Goal: Task Accomplishment & Management: Complete application form

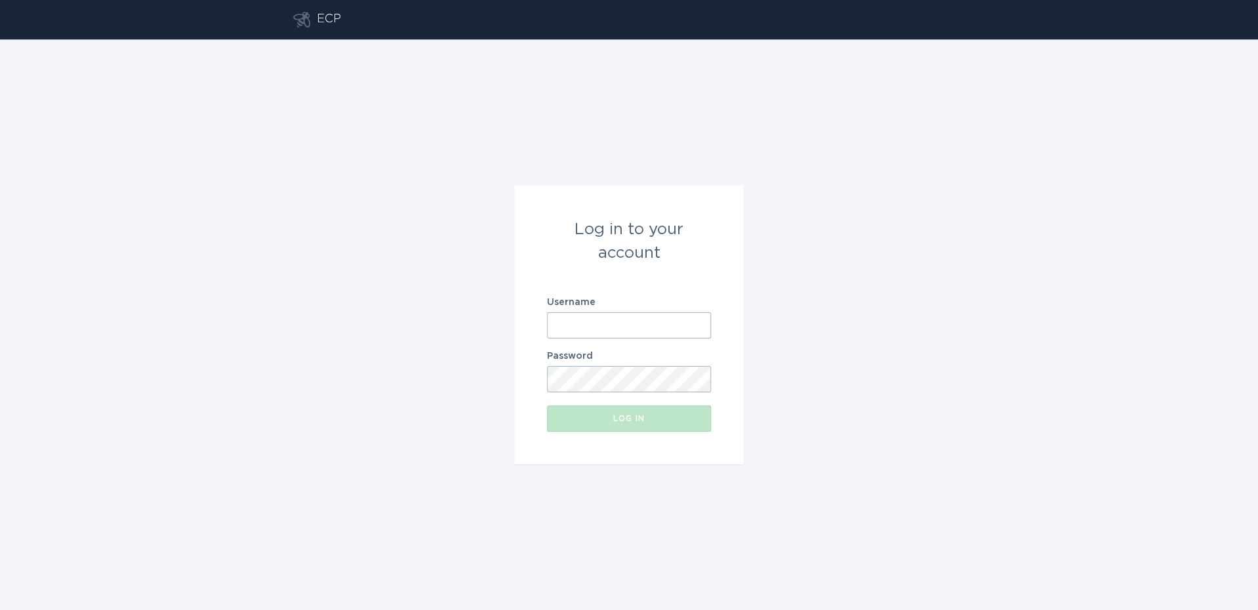
type input "[EMAIL_ADDRESS][DOMAIN_NAME]"
click at [638, 420] on div "Log in" at bounding box center [629, 419] width 151 height 8
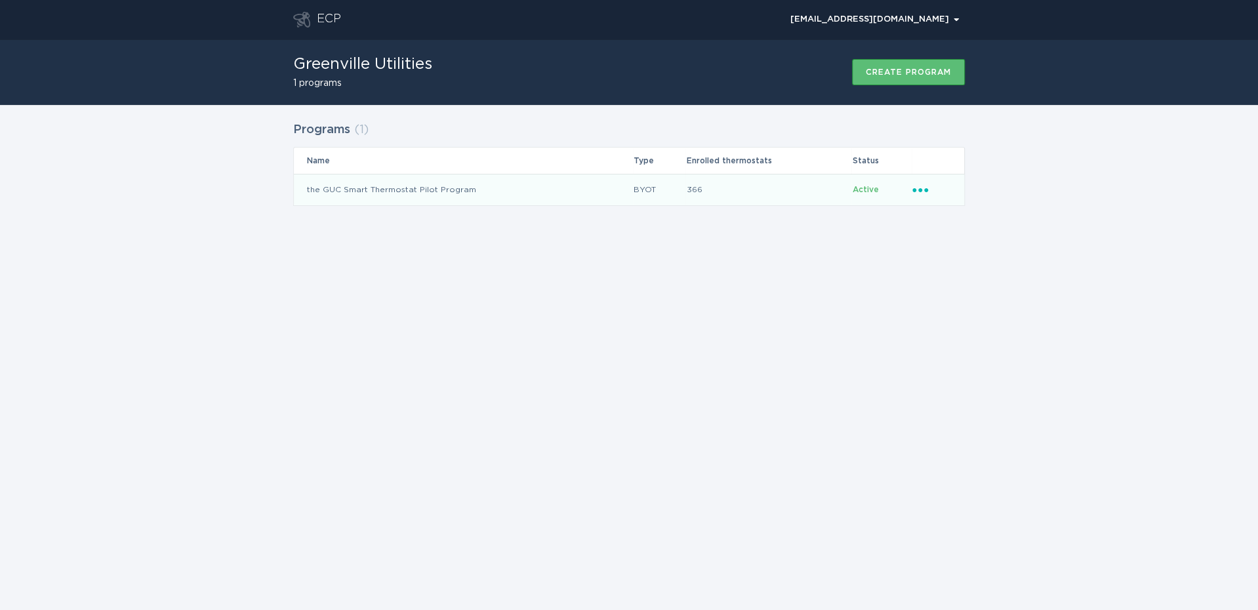
click at [402, 192] on td "the GUC Smart Thermostat Pilot Program" at bounding box center [463, 189] width 339 height 31
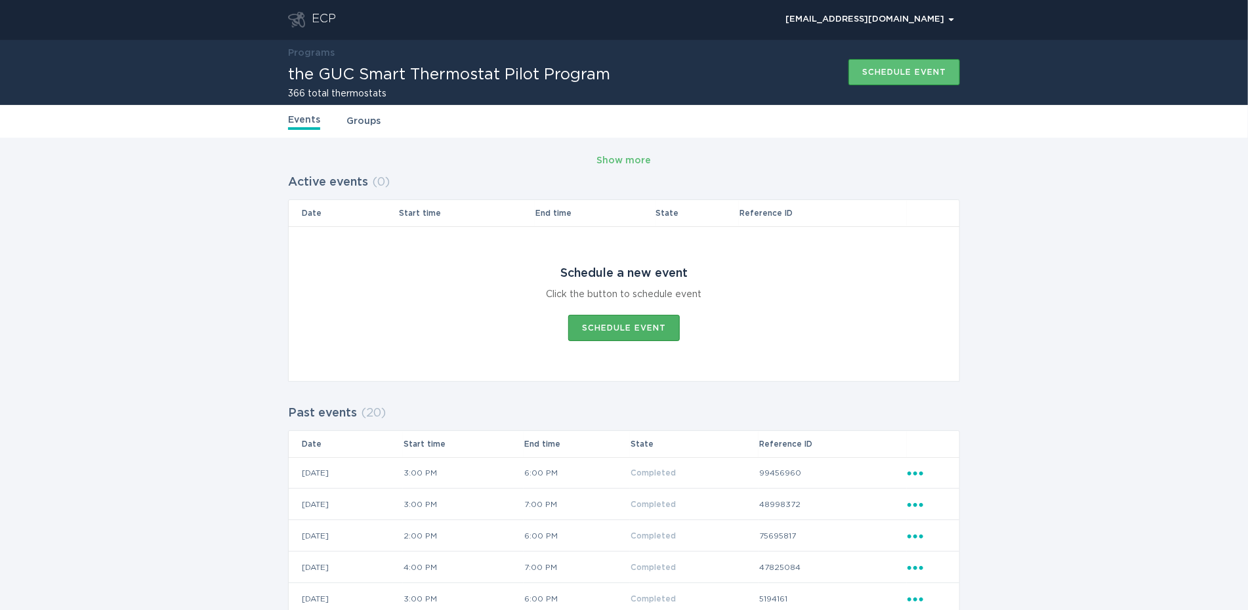
click at [632, 326] on div "Schedule event" at bounding box center [624, 328] width 84 height 8
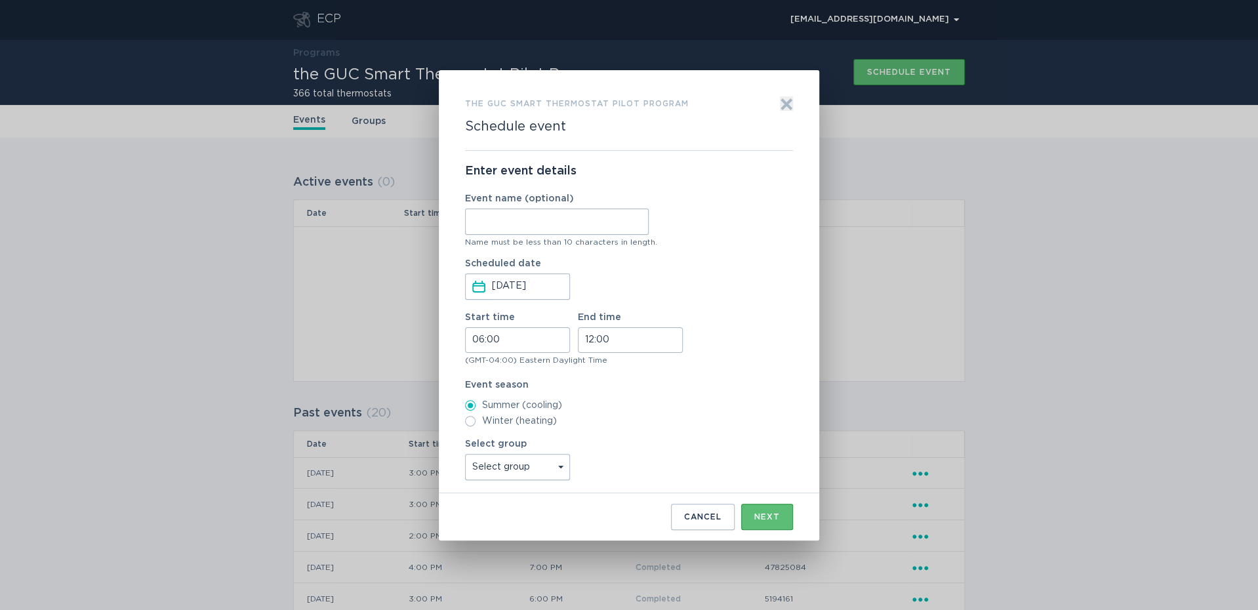
click at [514, 219] on input "Event name (optional)" at bounding box center [557, 222] width 184 height 26
type input "[DATE]"
click at [506, 340] on input "06:00" at bounding box center [517, 340] width 105 height 26
click at [479, 361] on li "15" at bounding box center [484, 361] width 36 height 16
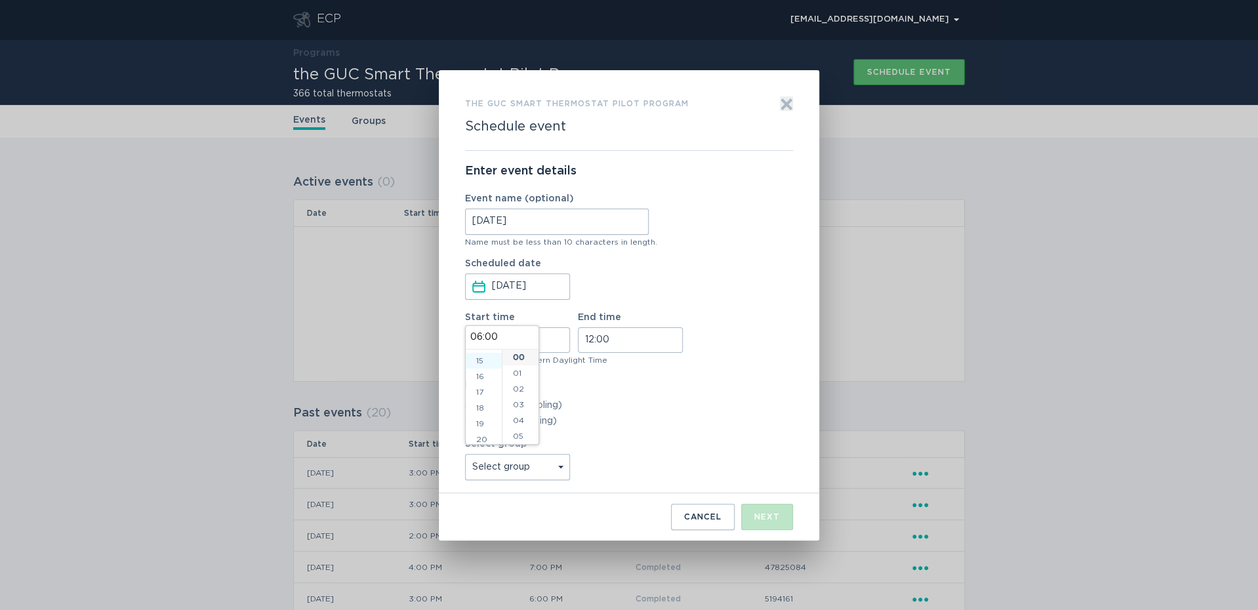
type input "15:00"
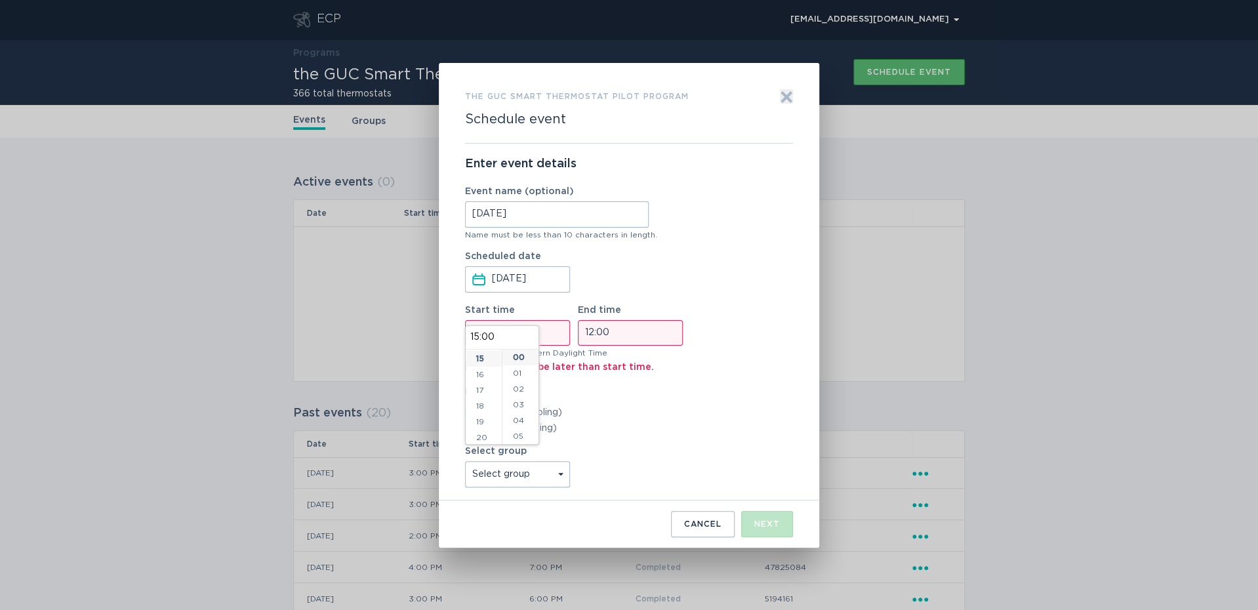
scroll to position [236, 0]
click at [617, 344] on input "12:00" at bounding box center [630, 333] width 105 height 26
click at [535, 334] on input "15:00" at bounding box center [517, 333] width 105 height 26
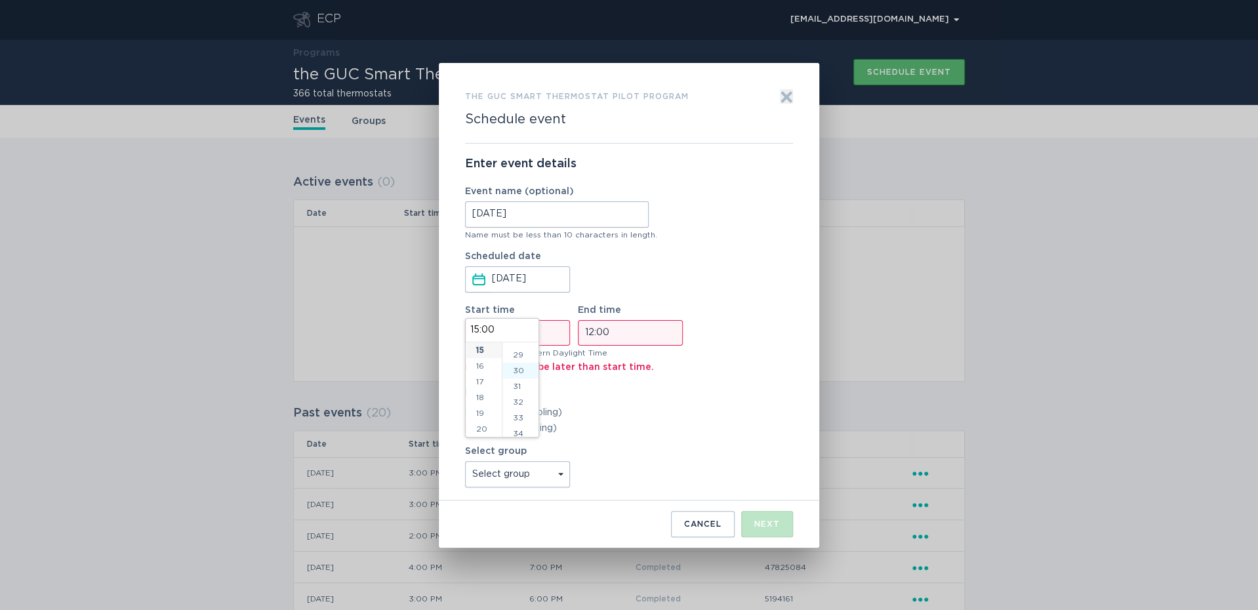
click at [522, 371] on li "30" at bounding box center [520, 371] width 36 height 16
type input "15:30"
click at [628, 337] on input "12:00" at bounding box center [630, 333] width 105 height 26
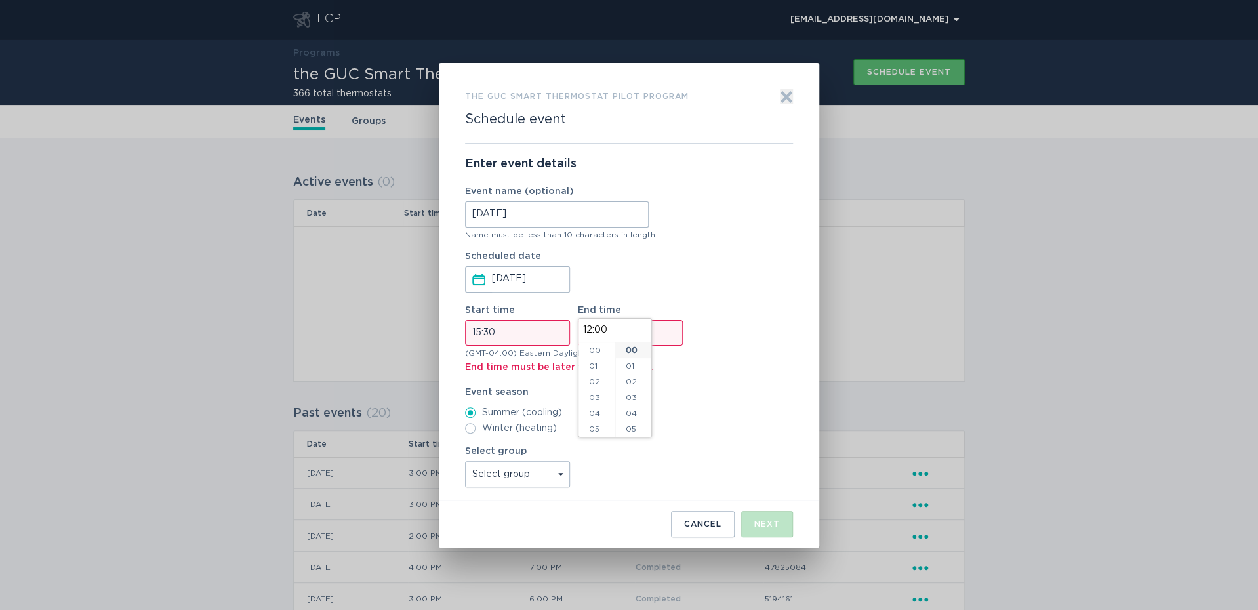
scroll to position [189, 0]
click at [596, 401] on li "18" at bounding box center [597, 402] width 36 height 16
type input "18:00"
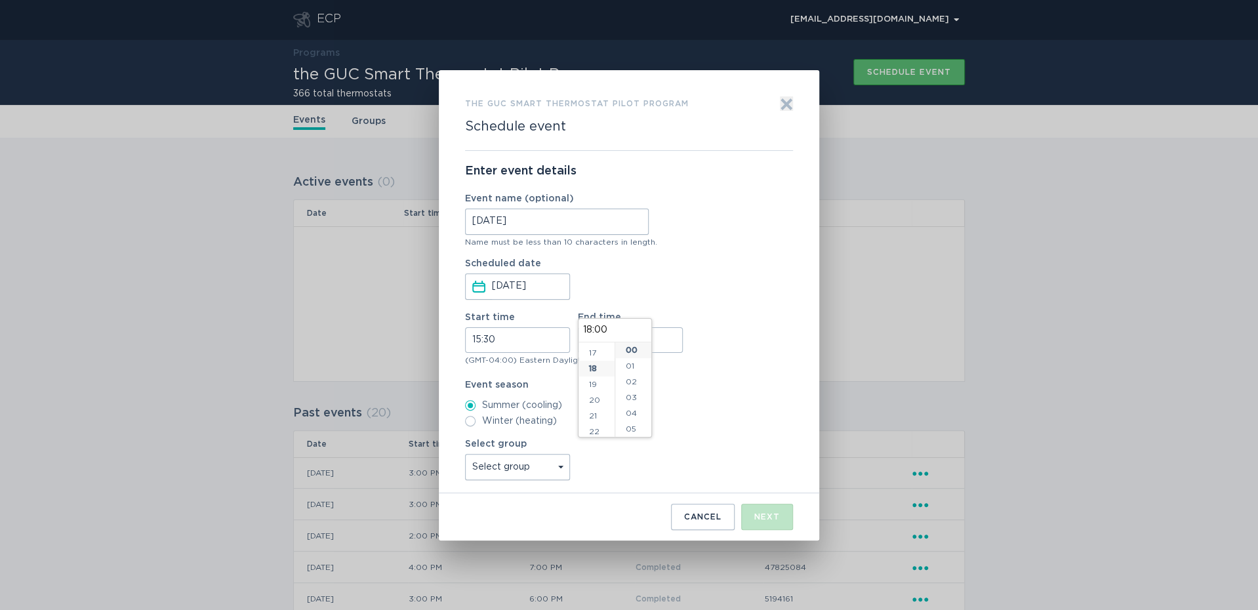
scroll to position [283, 0]
click at [711, 330] on div "Start time 15:30 End time 18:00" at bounding box center [629, 333] width 328 height 40
click at [606, 336] on input "18:00" at bounding box center [630, 340] width 105 height 26
click at [632, 415] on li "15" at bounding box center [633, 419] width 36 height 16
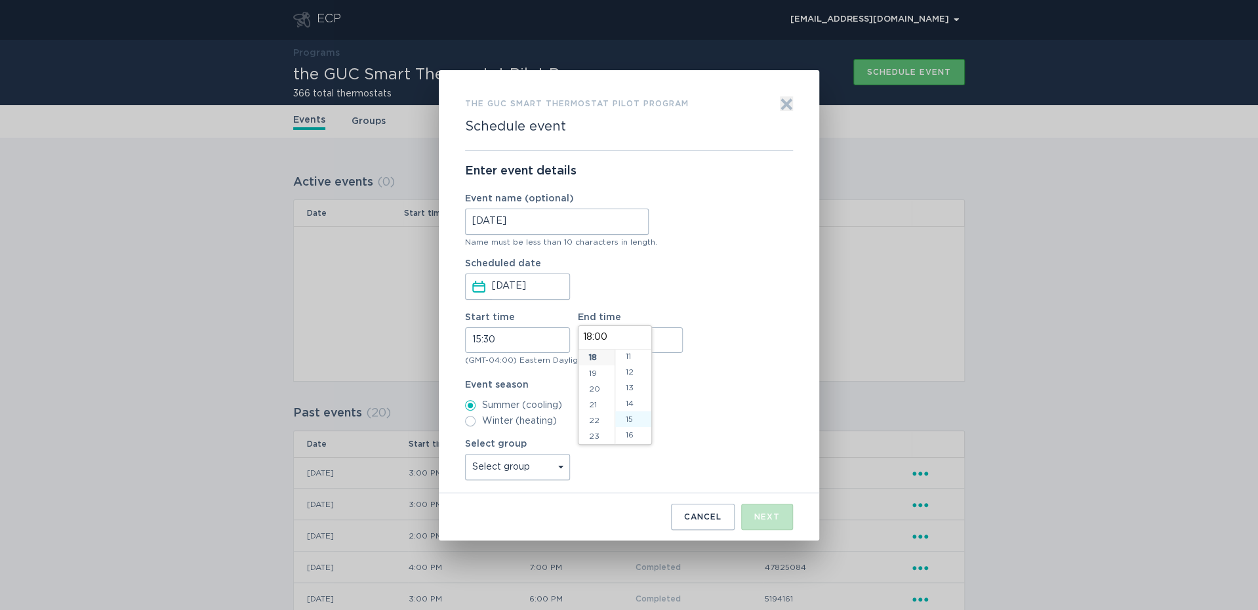
type input "18:15"
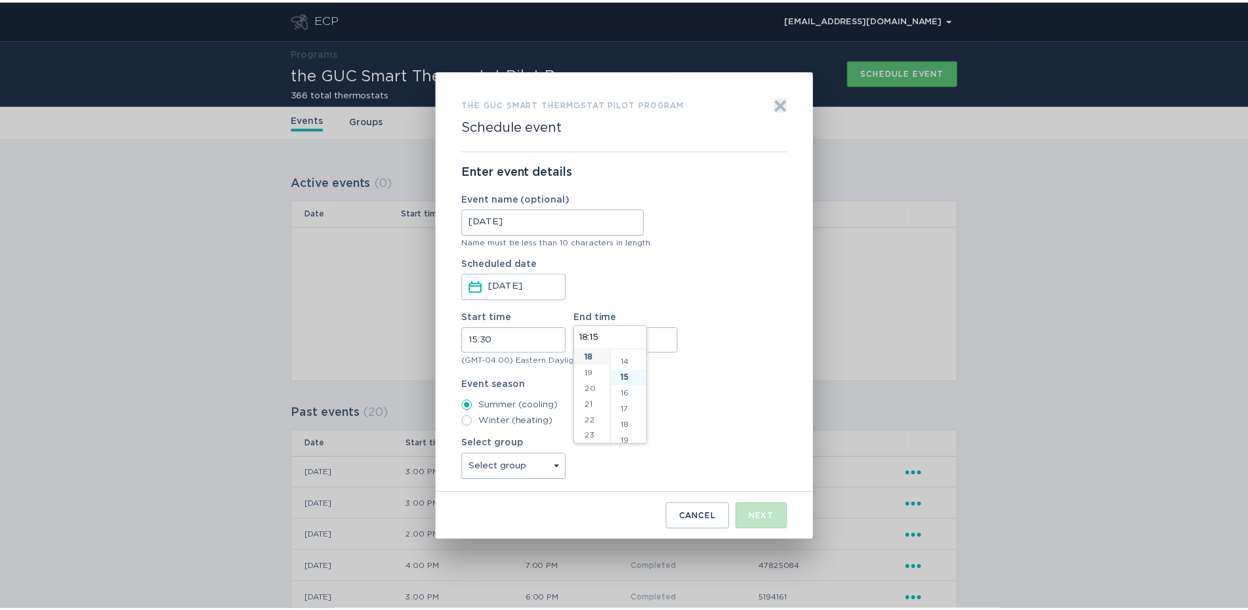
scroll to position [236, 0]
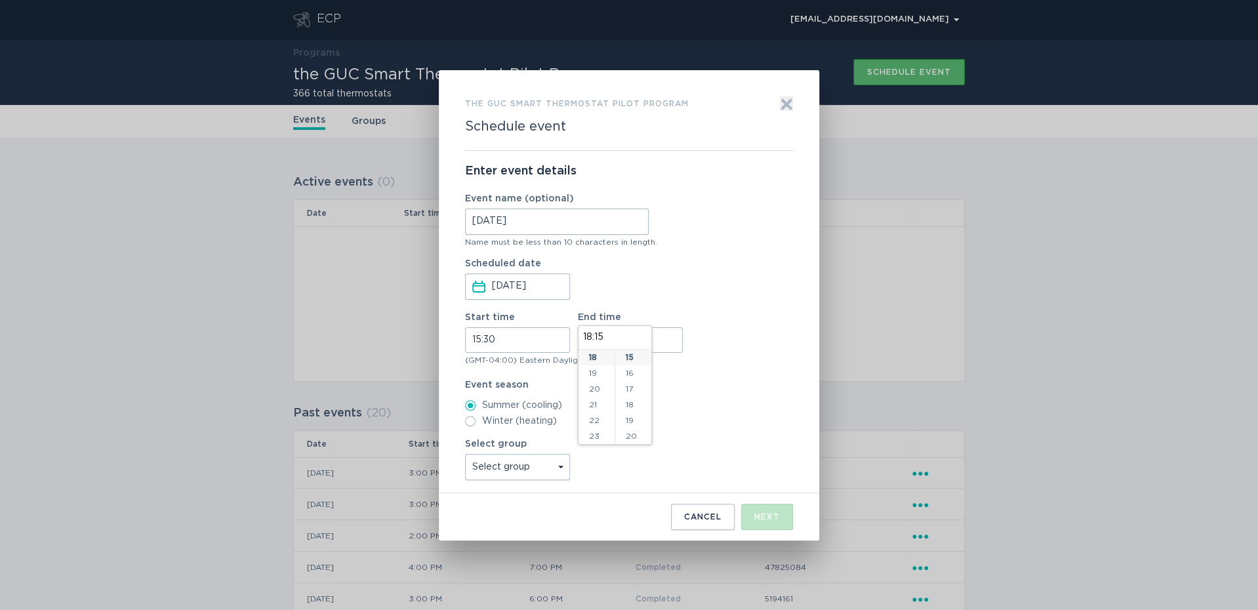
click at [721, 389] on label "Event season" at bounding box center [629, 384] width 328 height 9
click at [537, 467] on select "Select group All thermostats" at bounding box center [517, 467] width 105 height 26
select select "f9c2c436cd27409abcac5ad806abf5de"
click at [465, 454] on select "Select group All thermostats" at bounding box center [517, 467] width 105 height 26
click at [771, 518] on div "Next" at bounding box center [767, 517] width 26 height 8
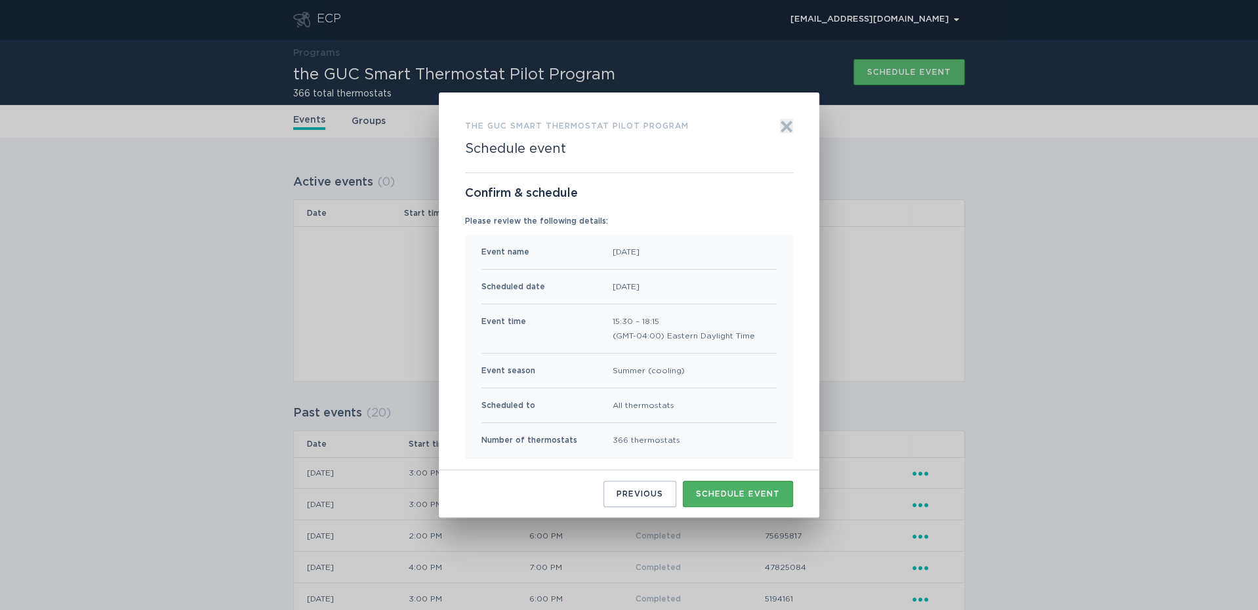
click at [742, 499] on button "Schedule event" at bounding box center [738, 494] width 110 height 26
